Goal: Information Seeking & Learning: Learn about a topic

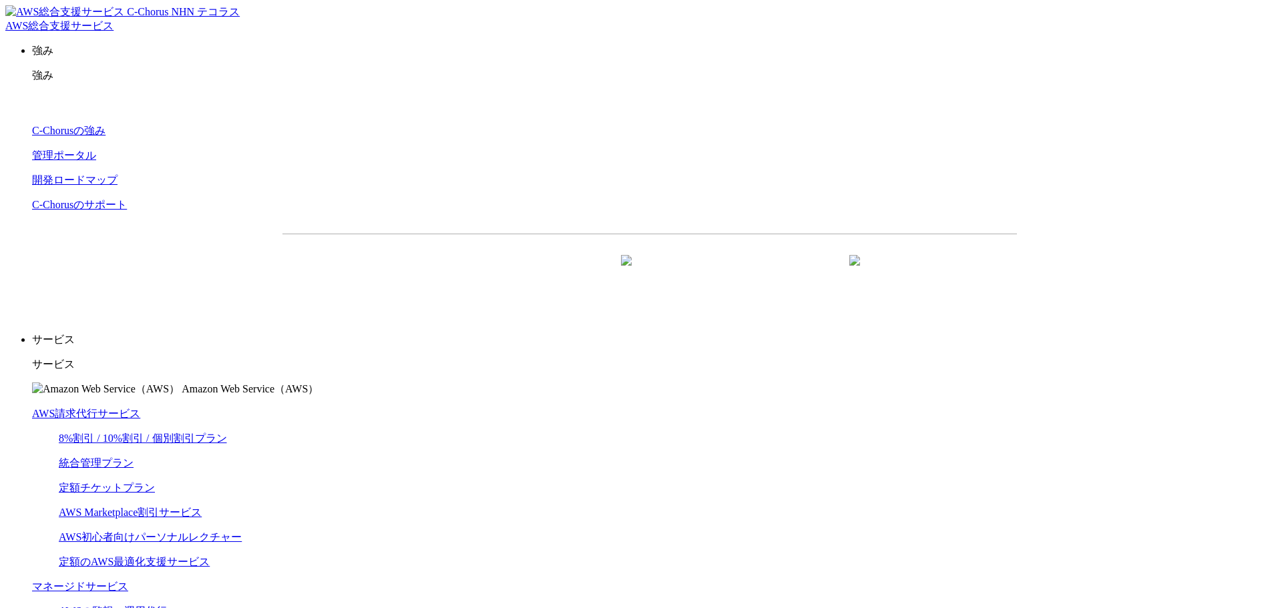
click at [227, 433] on link "8%割引 / 10%割引 / 個別割引プラン" at bounding box center [143, 438] width 168 height 11
click at [134, 458] on link "統合管理プラン" at bounding box center [96, 463] width 75 height 11
click at [367, 432] on dd "8%割引 / 10%割引 / 個別割引プラン 統合管理プラン 定額チケットプラン AWS Marketplace割引サービス AWS初心者向けパーソナルレクチ…" at bounding box center [663, 501] width 1208 height 138
click at [155, 482] on link "定額チケットプラン" at bounding box center [107, 487] width 96 height 11
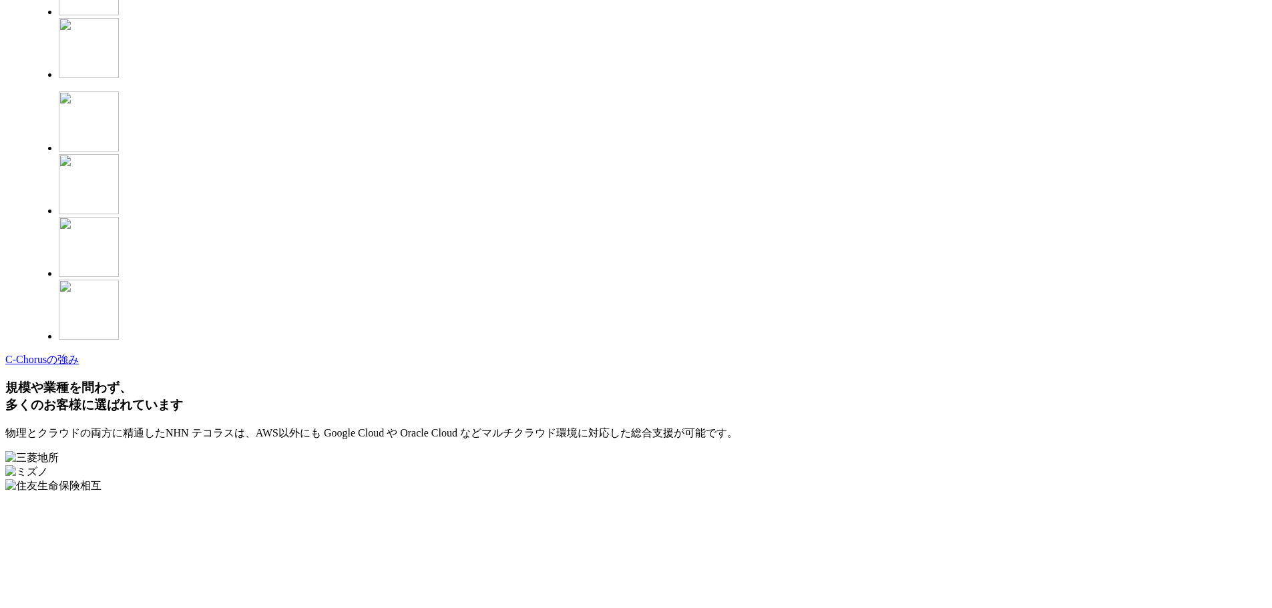
scroll to position [3941, 0]
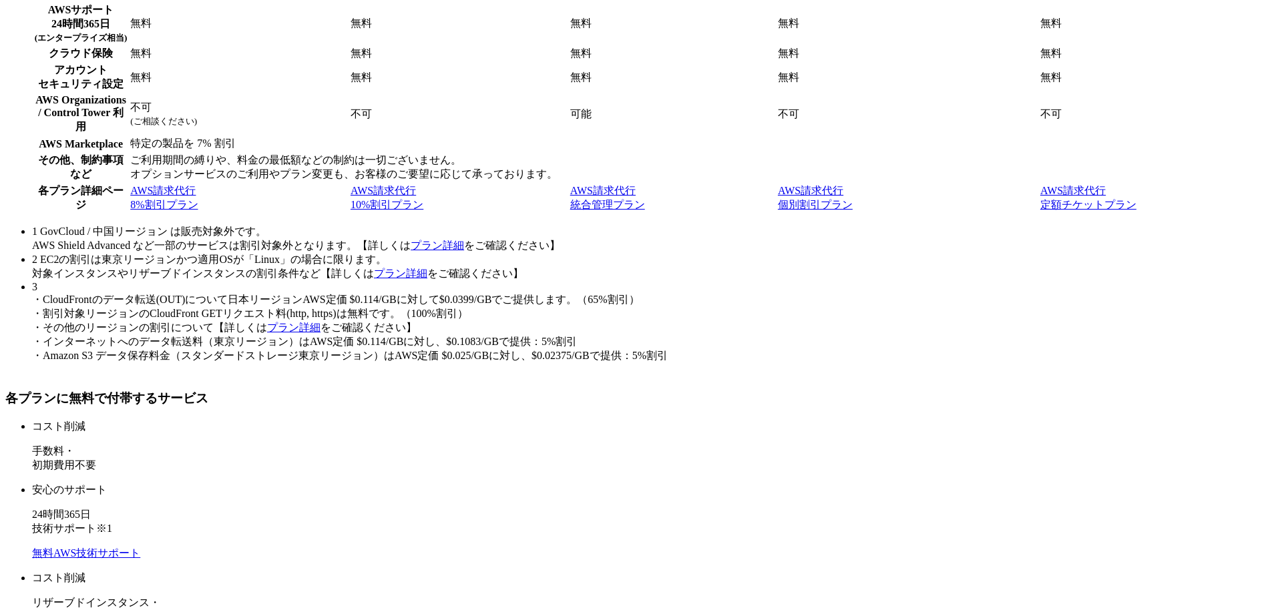
scroll to position [9351, 0]
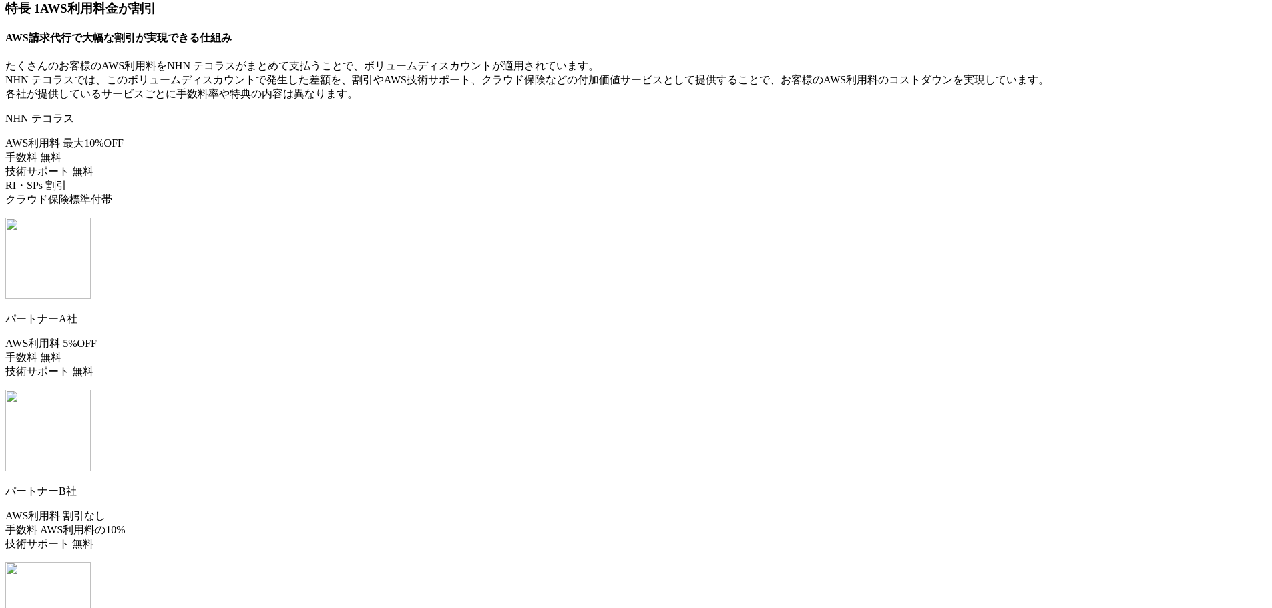
drag, startPoint x: 6, startPoint y: 422, endPoint x: 723, endPoint y: 20, distance: 821.8
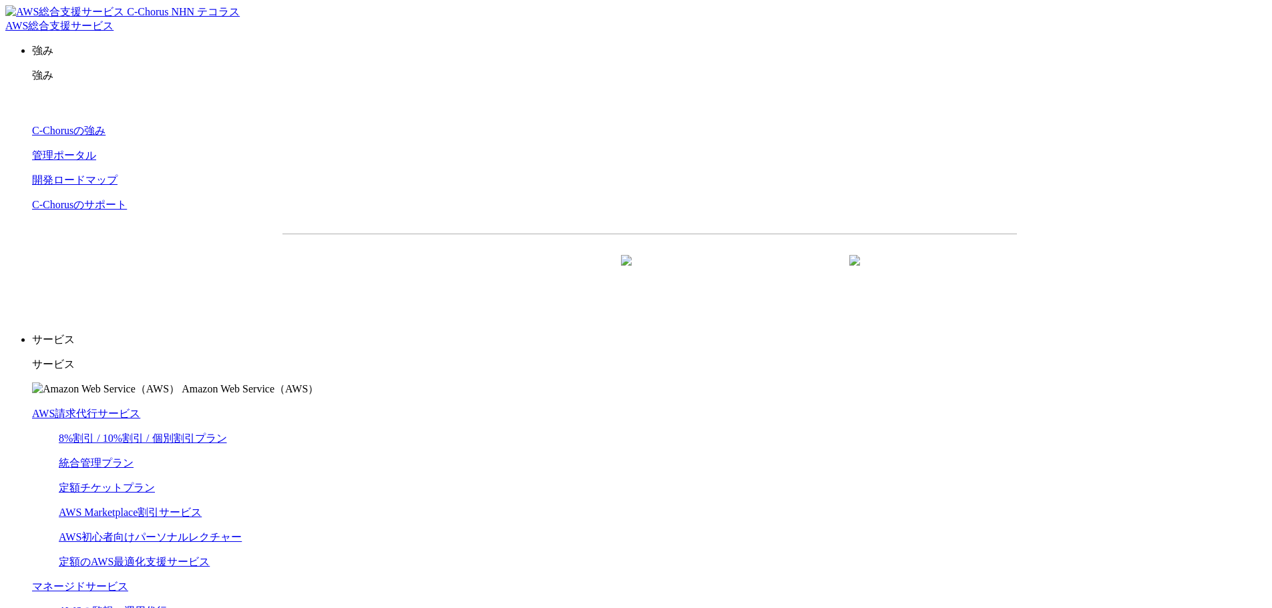
click at [227, 433] on link "8%割引 / 10%割引 / 個別割引プラン" at bounding box center [143, 438] width 168 height 11
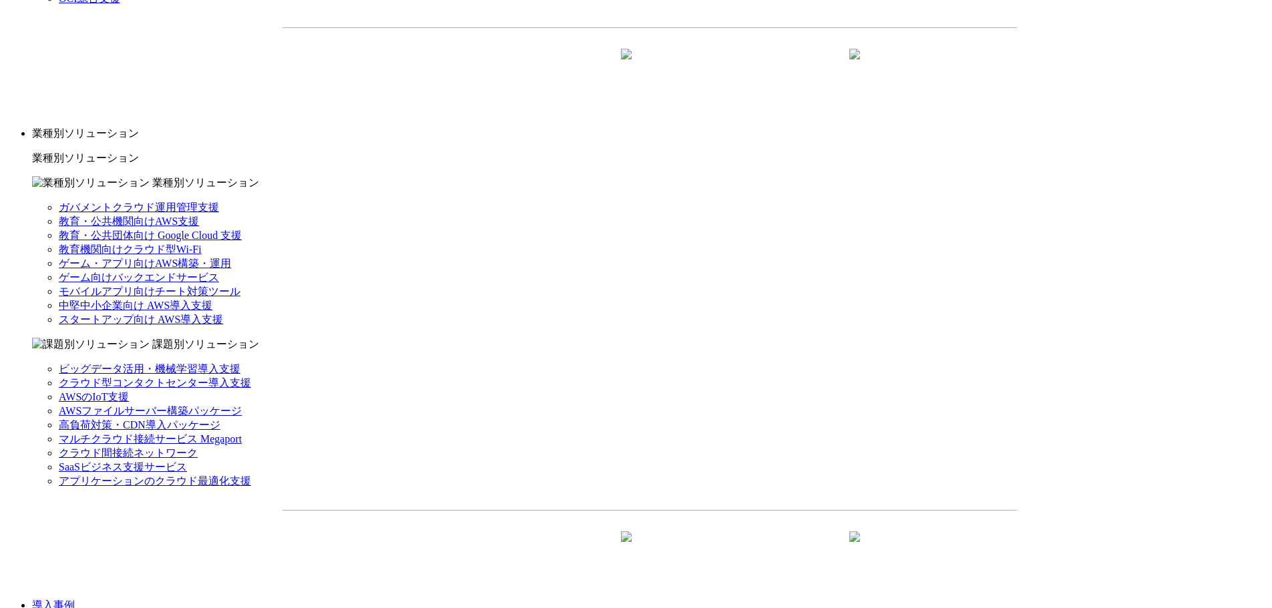
scroll to position [1469, 0]
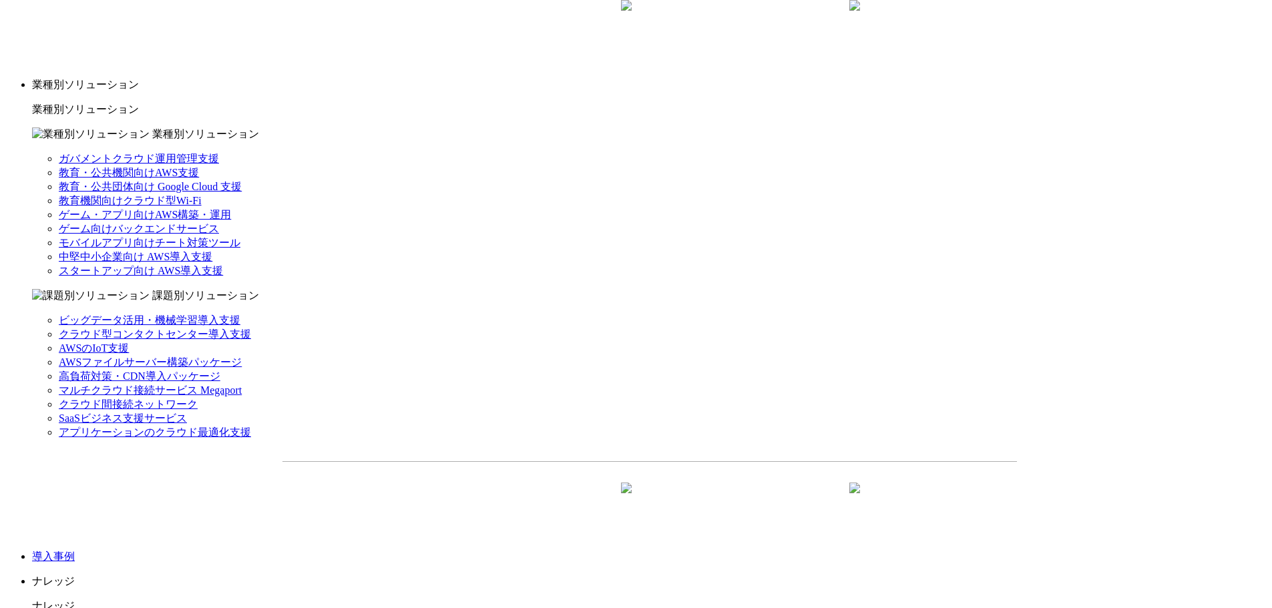
scroll to position [1343, 0]
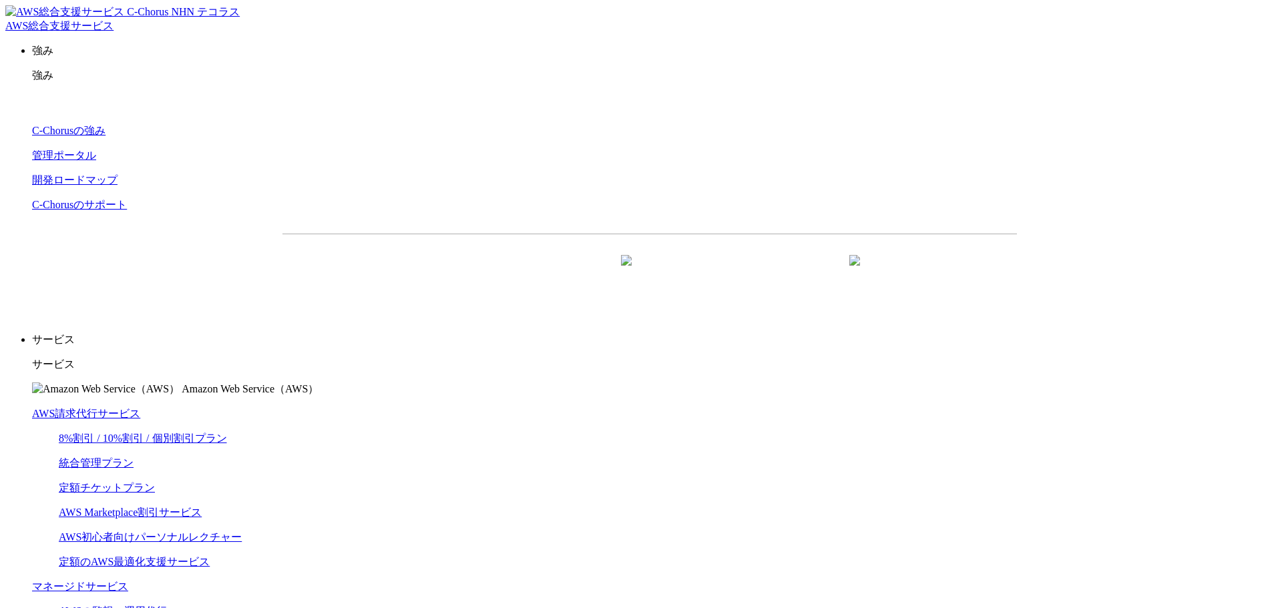
click at [202, 507] on link "AWS Marketplace割引サービス" at bounding box center [130, 512] width 143 height 11
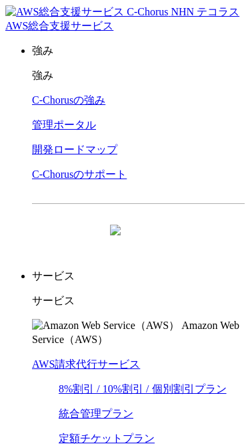
click at [235, 294] on p "サービス" at bounding box center [138, 301] width 213 height 14
